Goal: Find specific page/section: Find specific page/section

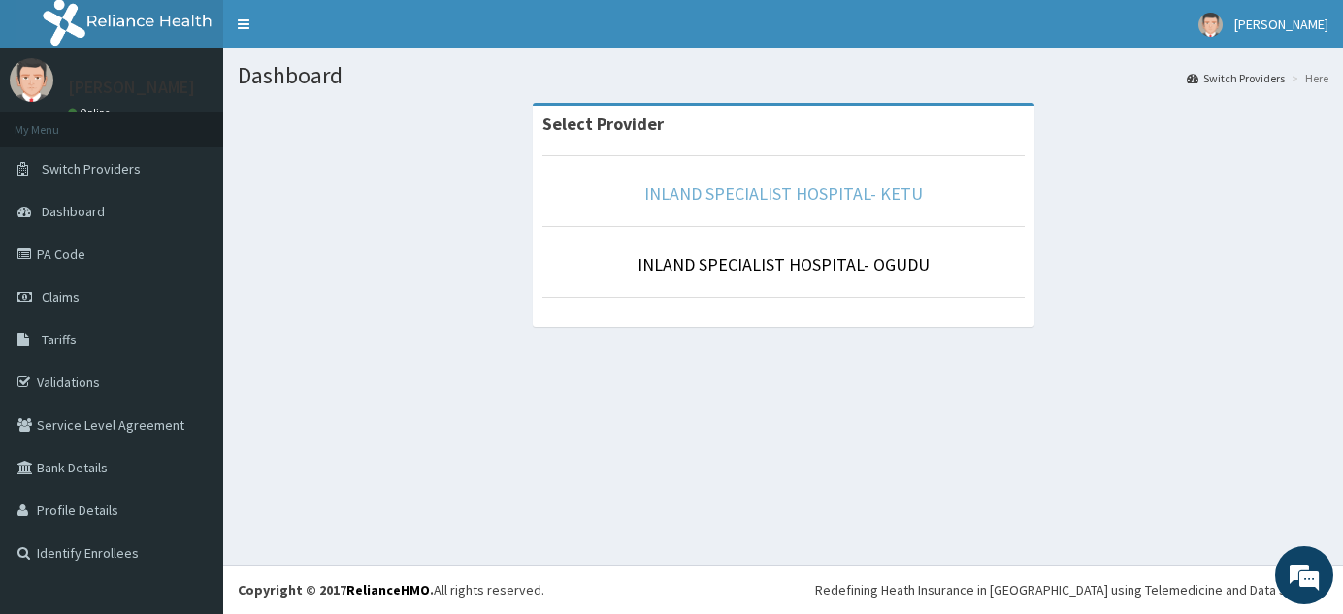
click at [781, 184] on link "INLAND SPECIALIST HOSPITAL- KETU" at bounding box center [783, 193] width 279 height 22
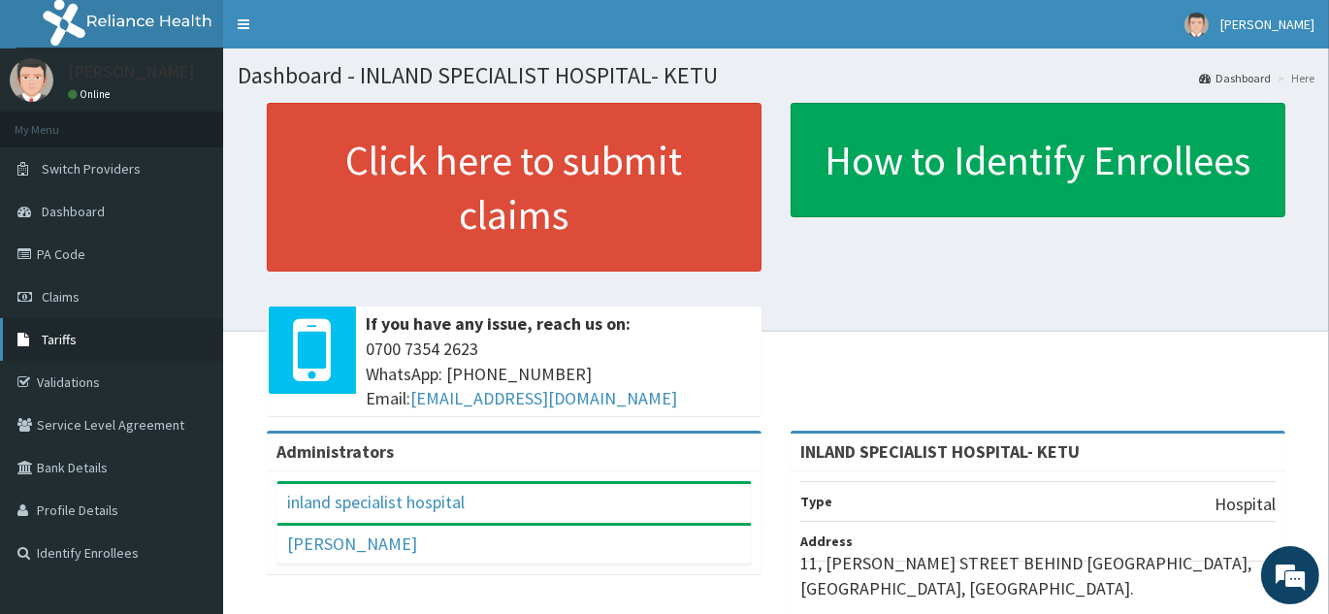
click at [58, 336] on span "Tariffs" at bounding box center [59, 339] width 35 height 17
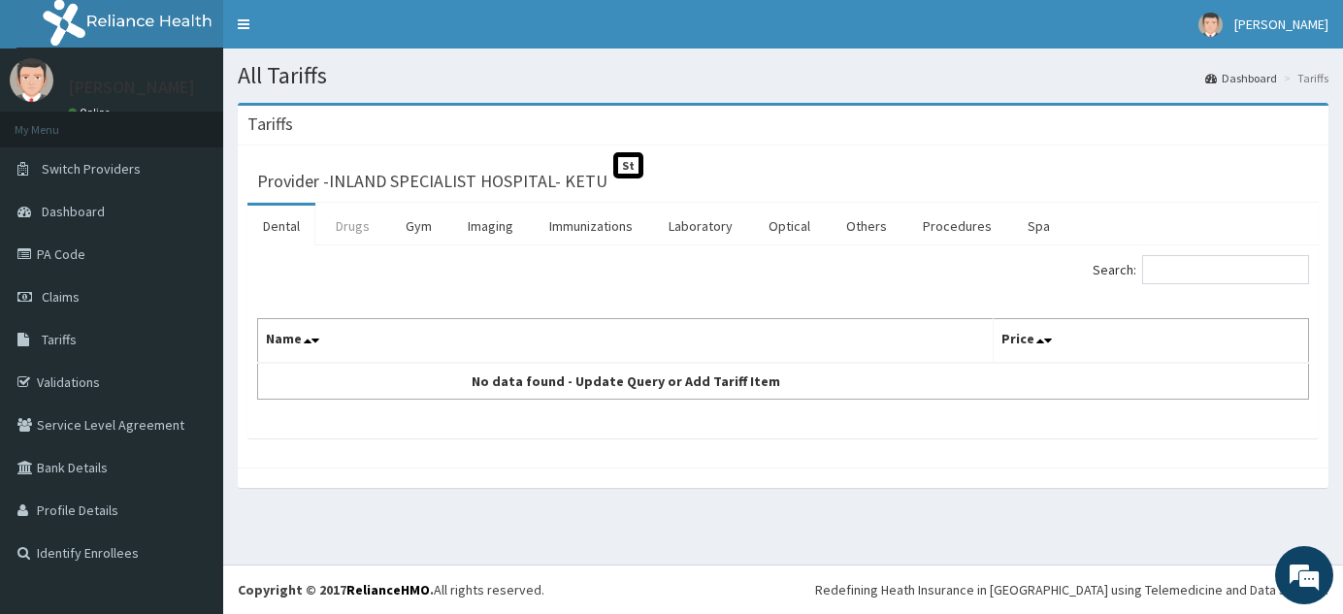
click at [342, 230] on link "Drugs" at bounding box center [352, 226] width 65 height 41
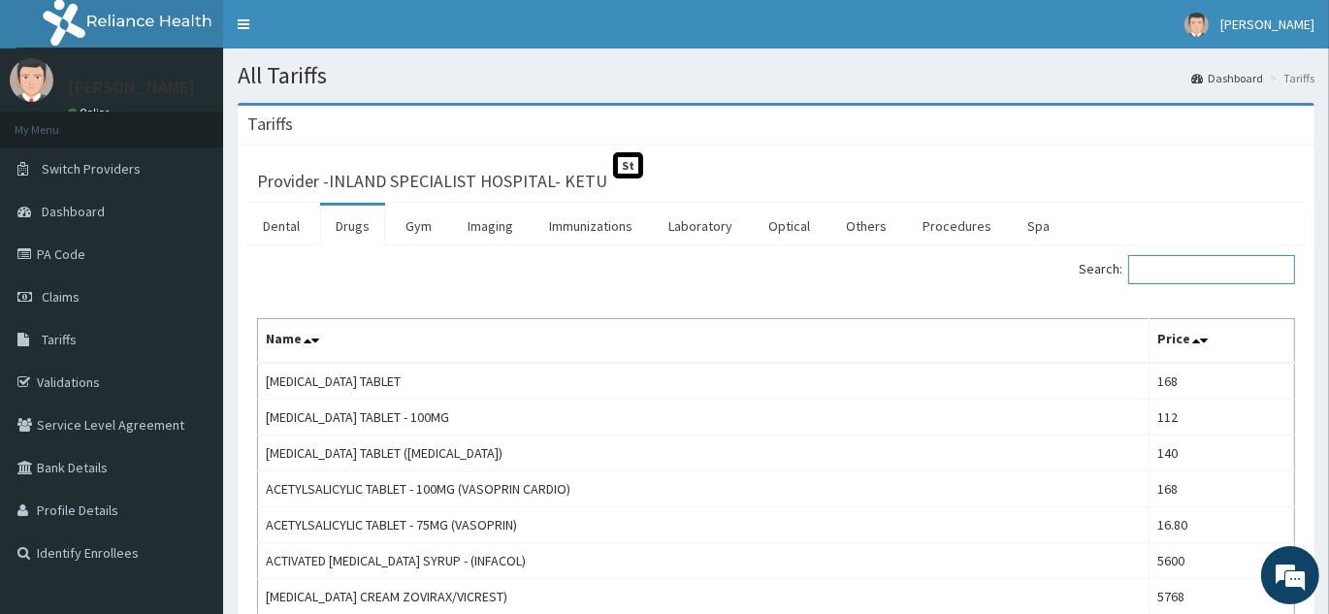
click at [1205, 263] on input "Search:" at bounding box center [1212, 269] width 167 height 29
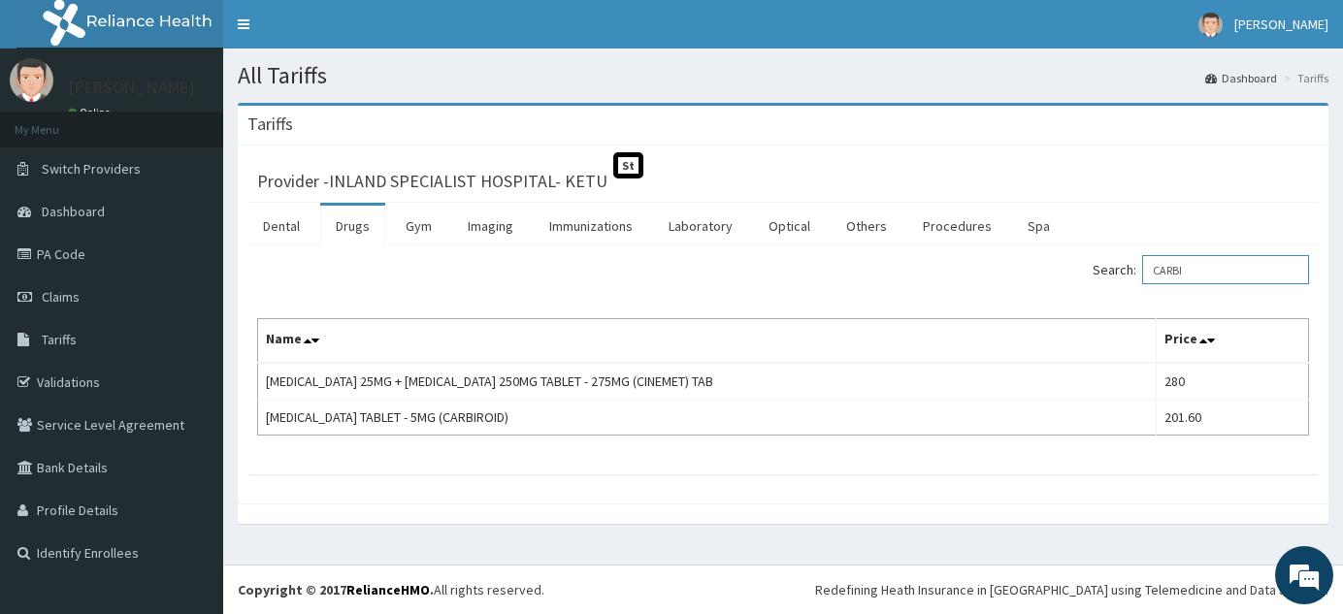
type input "CARBI"
click at [152, 261] on link "PA Code" at bounding box center [111, 254] width 223 height 43
